Goal: Task Accomplishment & Management: Complete application form

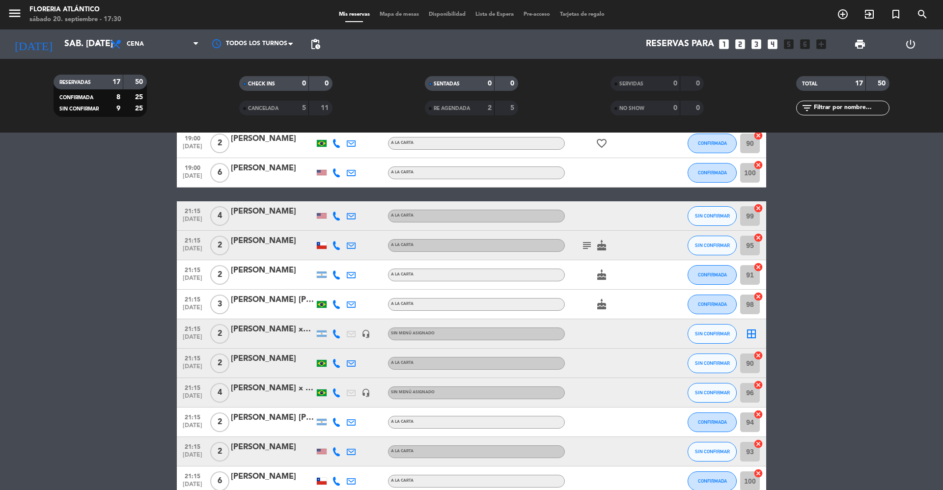
scroll to position [251, 0]
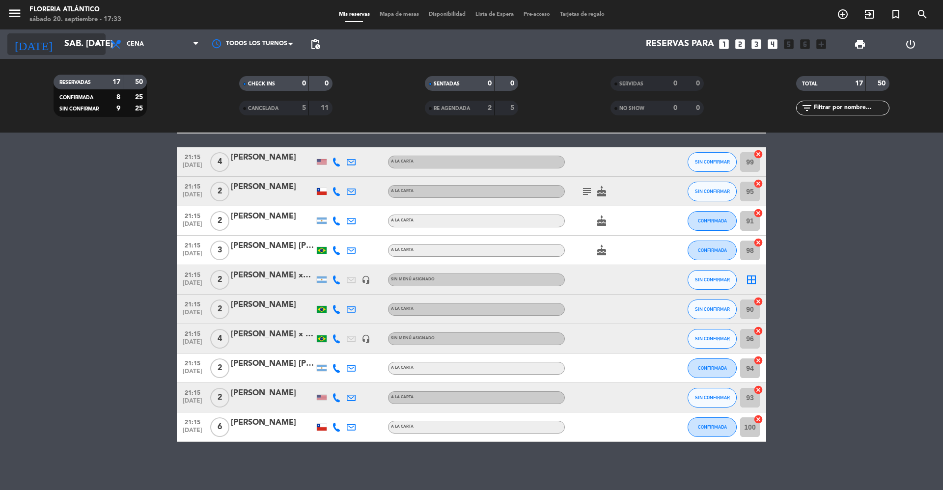
click at [59, 47] on input "sáb. [DATE]" at bounding box center [116, 44] width 114 height 20
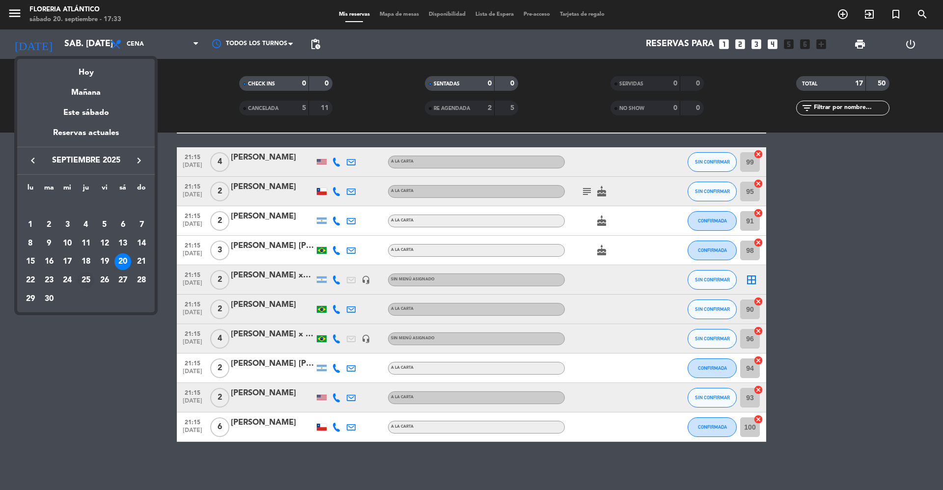
click at [87, 279] on div "25" at bounding box center [86, 280] width 17 height 17
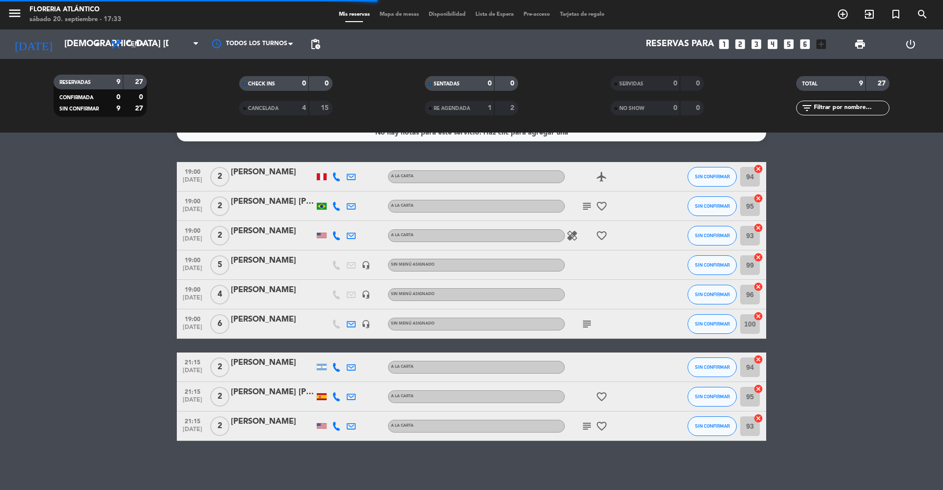
scroll to position [15, 0]
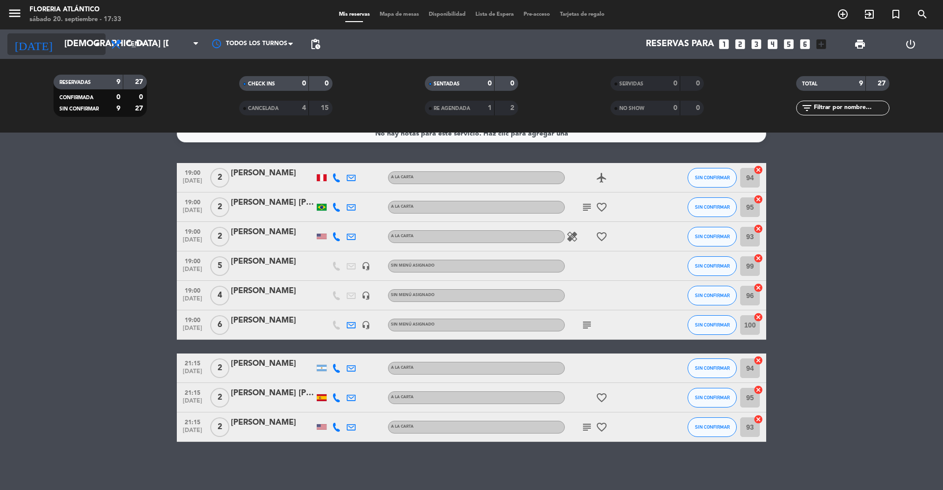
click at [69, 44] on input "[DEMOGRAPHIC_DATA] [DATE]" at bounding box center [116, 44] width 114 height 20
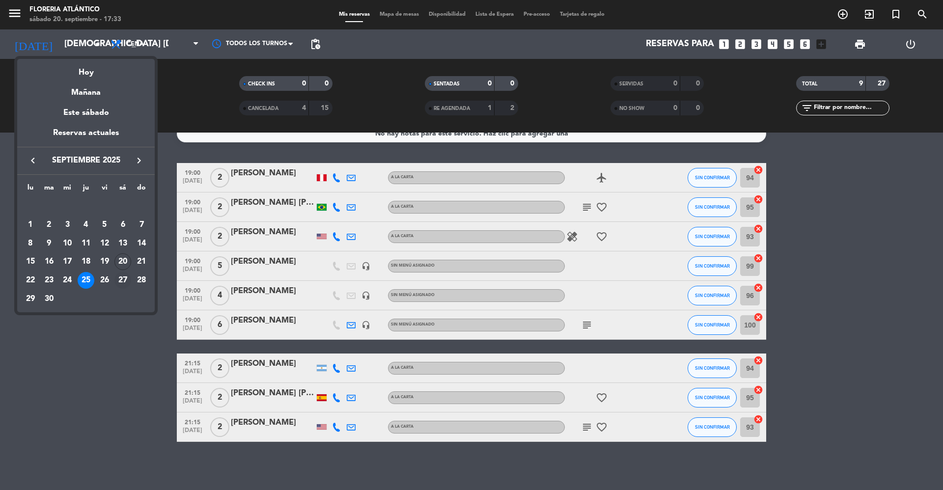
click at [119, 287] on div "27" at bounding box center [122, 280] width 17 height 17
type input "sáb. [DATE]"
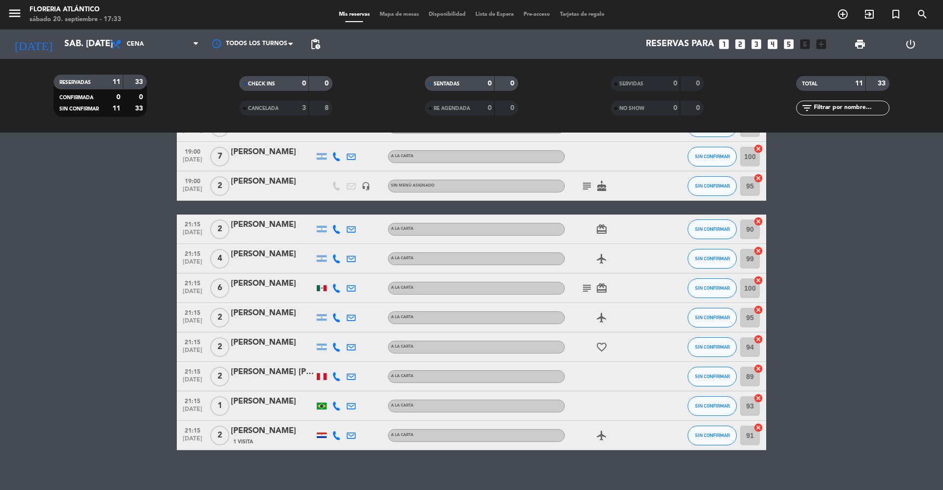
scroll to position [0, 0]
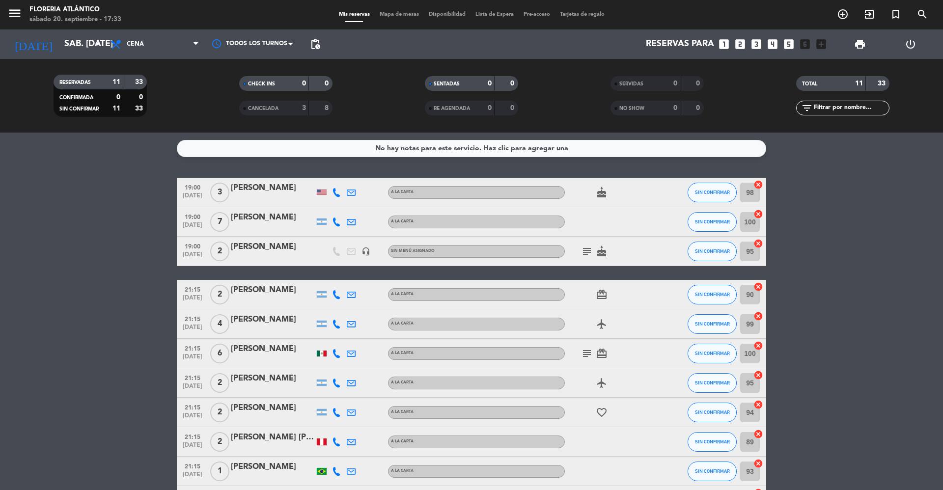
click at [587, 254] on icon "subject" at bounding box center [587, 252] width 12 height 12
click at [600, 254] on icon "cake" at bounding box center [602, 252] width 12 height 12
click at [140, 162] on div "No hay notas para este servicio. Haz clic para agregar una 19:00 [DATE] 3 [PERS…" at bounding box center [471, 312] width 943 height 358
click at [388, 12] on span "Mapa de mesas" at bounding box center [399, 14] width 49 height 5
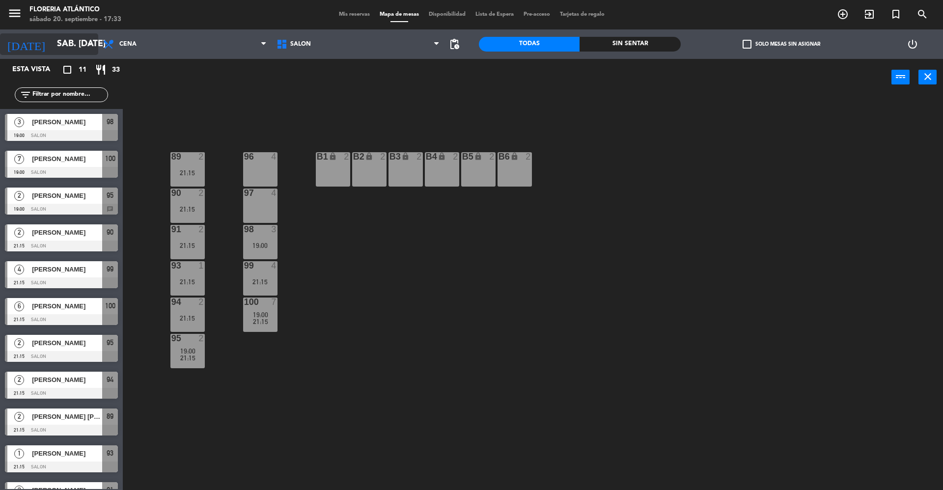
click at [52, 52] on input "sáb. [DATE]" at bounding box center [109, 44] width 114 height 20
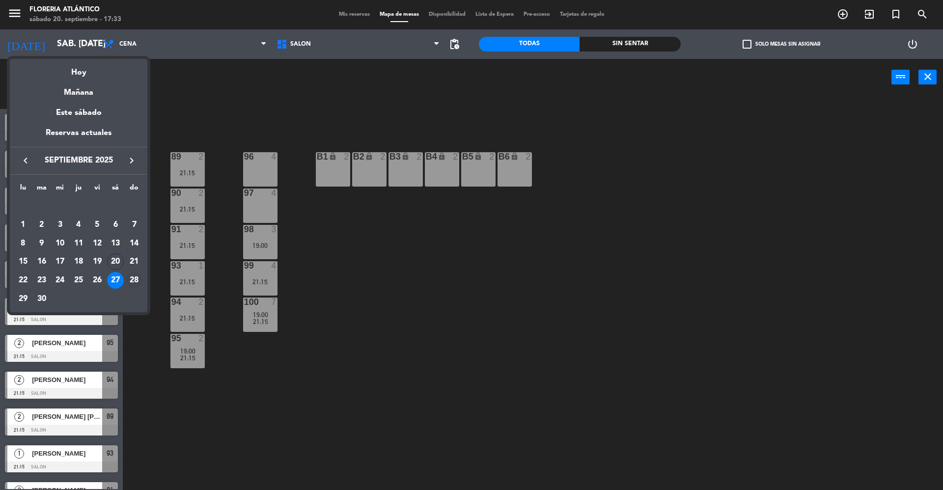
click at [128, 284] on div "28" at bounding box center [134, 280] width 17 height 17
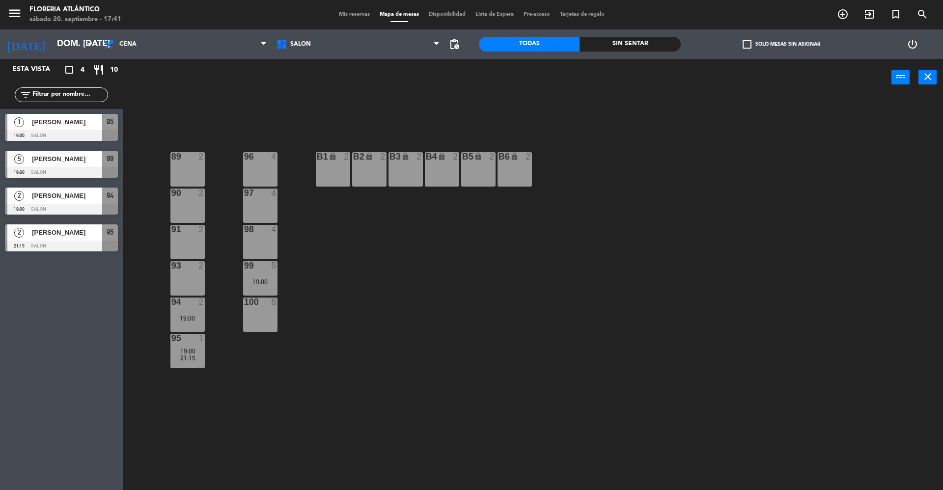
click at [59, 32] on div "[DATE] dom. [DATE] arrow_drop_down" at bounding box center [49, 43] width 98 height 29
click at [59, 36] on input "dom. [DATE]" at bounding box center [109, 44] width 114 height 20
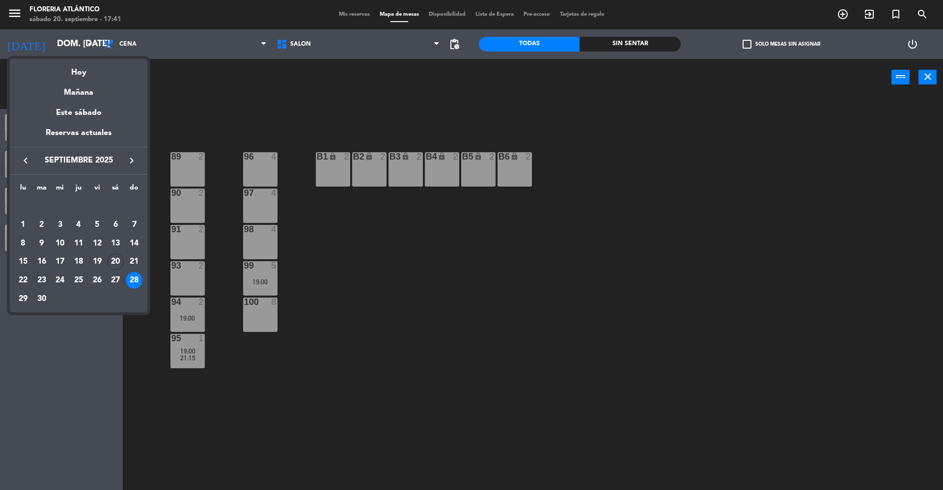
click at [40, 283] on div "23" at bounding box center [41, 280] width 17 height 17
type input "[DATE] sep."
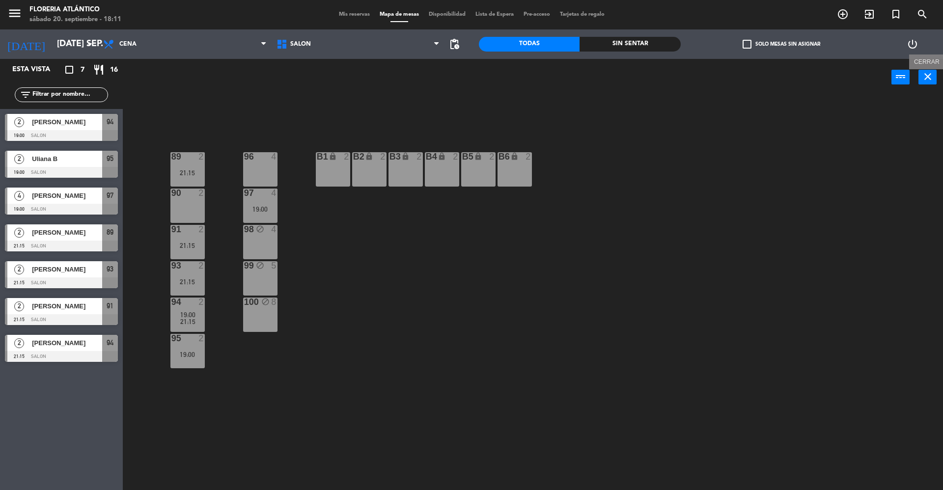
click at [924, 76] on icon "close" at bounding box center [928, 77] width 12 height 12
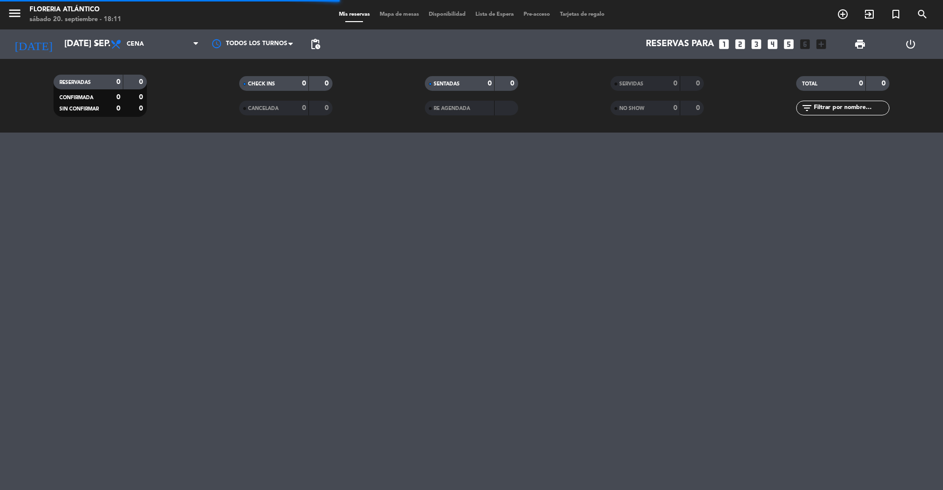
click at [752, 42] on icon "looks_3" at bounding box center [756, 44] width 13 height 13
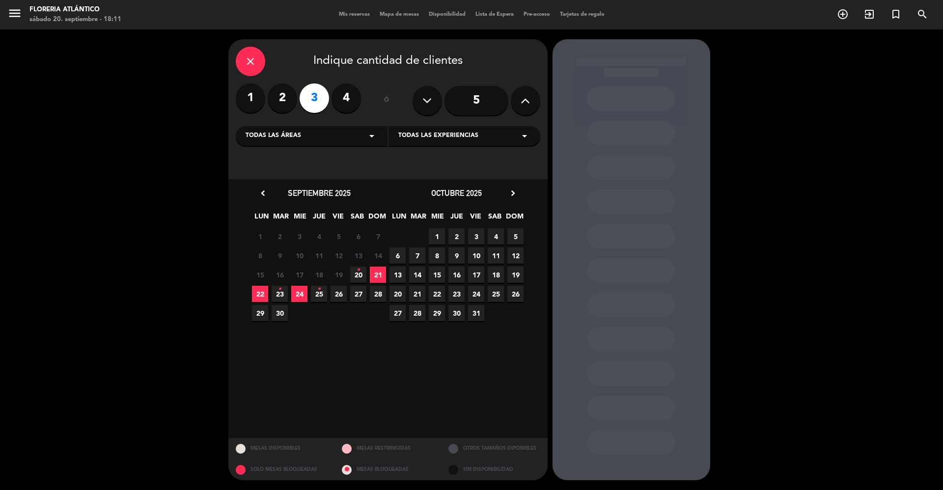
click at [281, 295] on icon "•" at bounding box center [279, 290] width 3 height 16
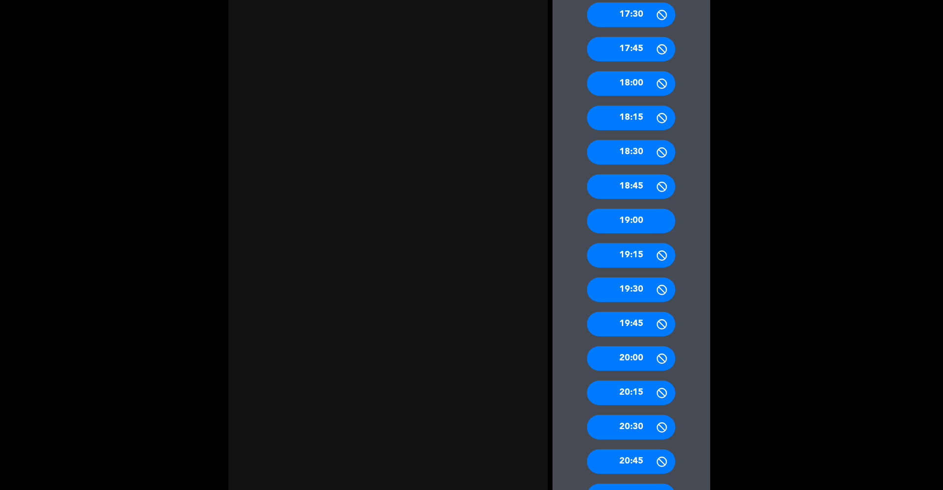
scroll to position [327, 0]
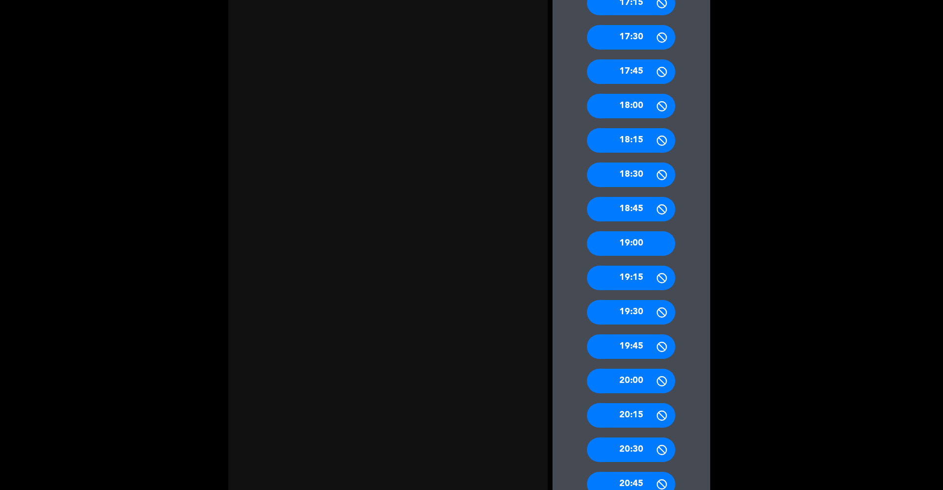
click at [661, 233] on div "19:00" at bounding box center [631, 243] width 88 height 25
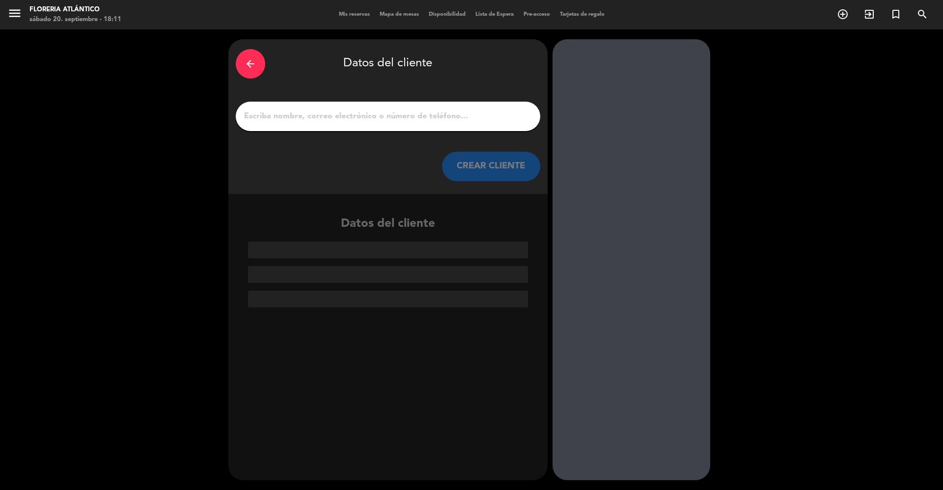
scroll to position [0, 0]
click at [409, 116] on input "1" at bounding box center [388, 117] width 290 height 14
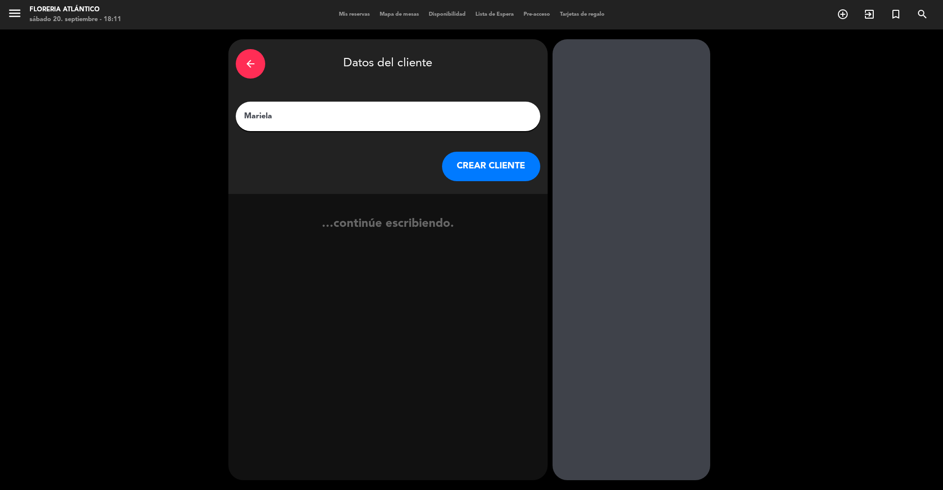
type input "Mariela"
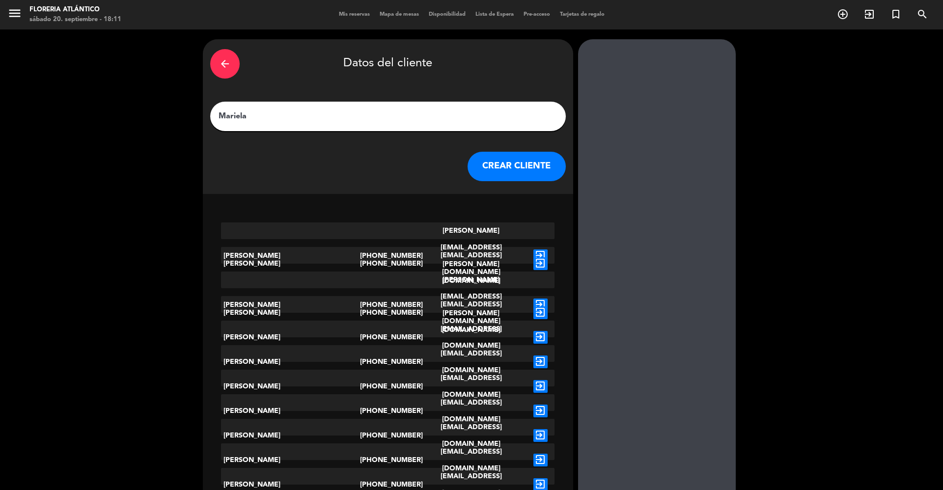
click at [517, 173] on button "CREAR CLIENTE" at bounding box center [517, 166] width 98 height 29
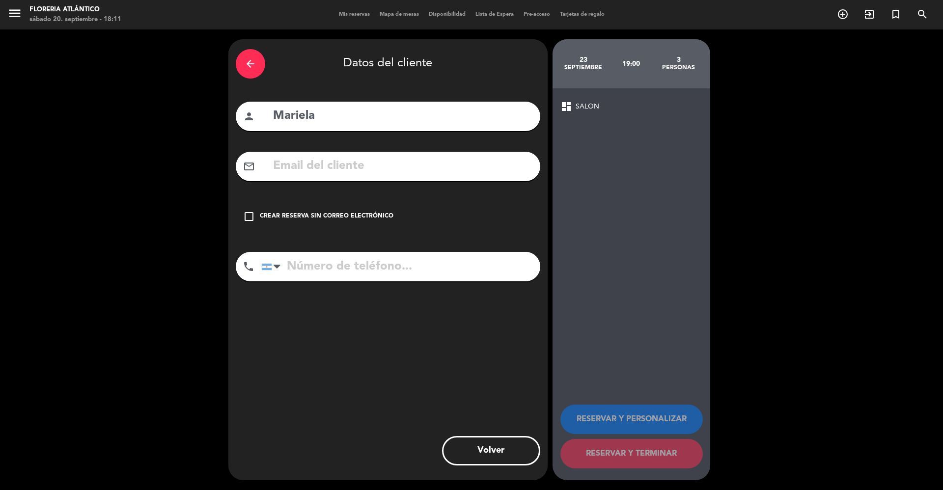
click at [288, 215] on div "Crear reserva sin correo electrónico" at bounding box center [327, 217] width 134 height 10
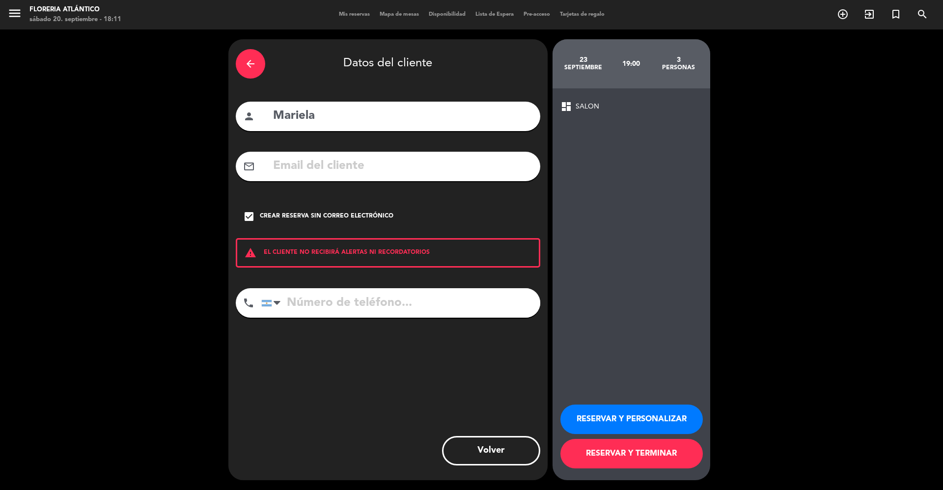
click at [653, 451] on button "RESERVAR Y TERMINAR" at bounding box center [632, 453] width 142 height 29
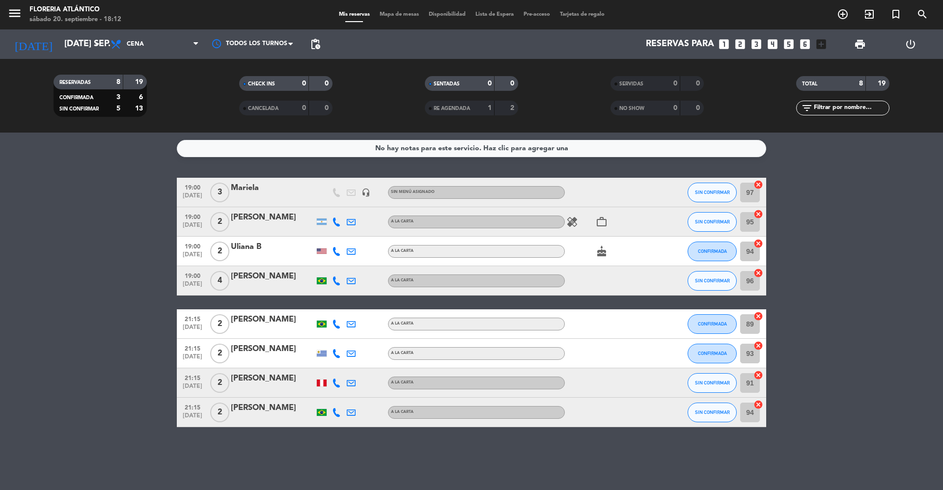
click at [249, 193] on div "Mariela" at bounding box center [273, 188] width 84 height 13
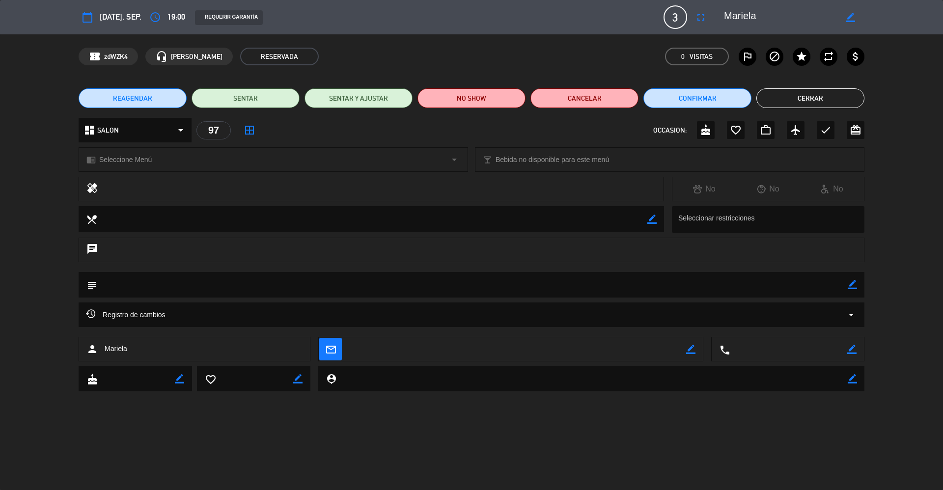
drag, startPoint x: 851, startPoint y: 281, endPoint x: 834, endPoint y: 281, distance: 17.2
click at [850, 281] on icon "border_color" at bounding box center [852, 284] width 9 height 9
click at [828, 282] on textarea at bounding box center [472, 284] width 751 height 25
type textarea "via wpp Isa"
click at [856, 285] on icon at bounding box center [852, 284] width 9 height 9
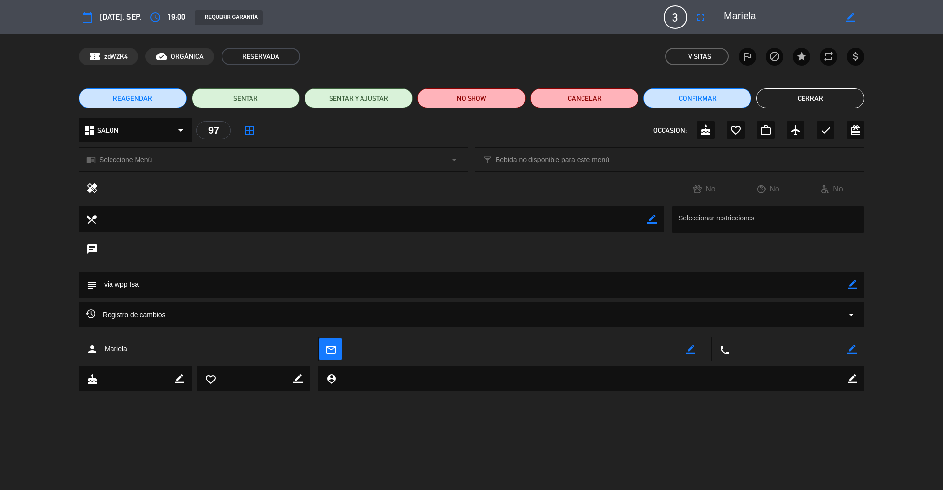
click at [812, 89] on button "Cerrar" at bounding box center [811, 98] width 108 height 20
